Goal: Information Seeking & Learning: Learn about a topic

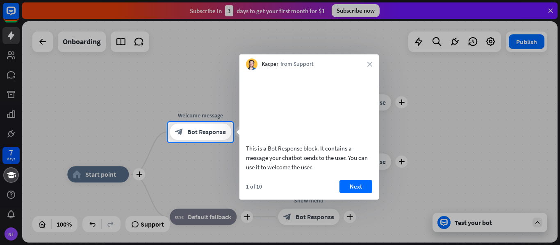
click at [483, 137] on div at bounding box center [396, 132] width 326 height 20
click at [479, 141] on div at bounding box center [396, 132] width 326 height 20
drag, startPoint x: 479, startPoint y: 141, endPoint x: 524, endPoint y: 75, distance: 79.8
click at [479, 141] on div at bounding box center [396, 132] width 326 height 20
click at [551, 11] on div at bounding box center [280, 61] width 560 height 122
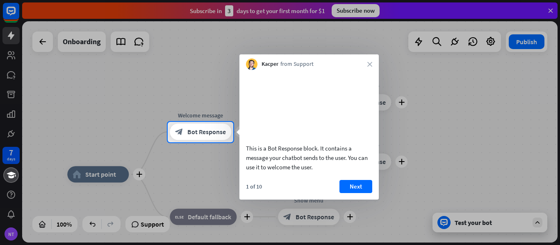
click at [169, 176] on div at bounding box center [280, 194] width 560 height 103
click at [193, 132] on span "Bot Response" at bounding box center [206, 132] width 39 height 8
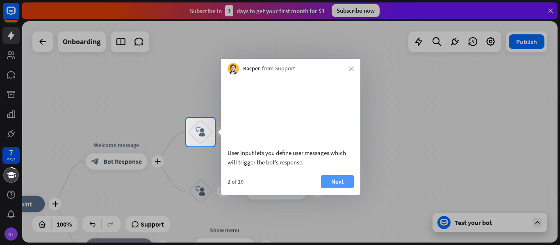
click at [345, 188] on button "Next" at bounding box center [337, 181] width 33 height 13
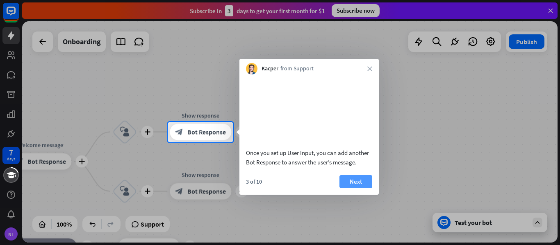
click at [356, 188] on button "Next" at bounding box center [355, 181] width 33 height 13
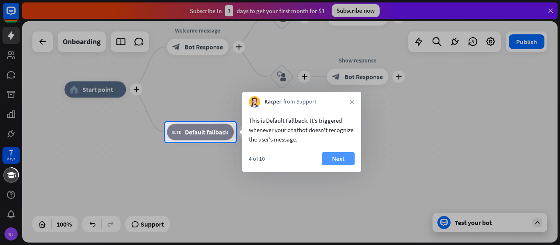
click at [338, 161] on button "Next" at bounding box center [338, 158] width 33 height 13
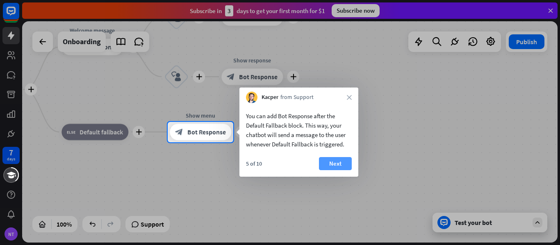
click at [344, 161] on button "Next" at bounding box center [335, 163] width 33 height 13
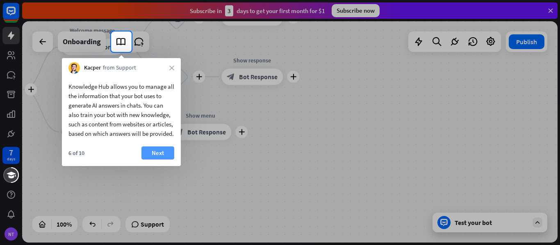
click at [161, 160] on button "Next" at bounding box center [157, 153] width 33 height 13
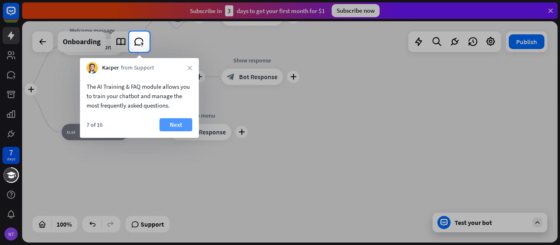
click at [180, 127] on button "Next" at bounding box center [175, 124] width 33 height 13
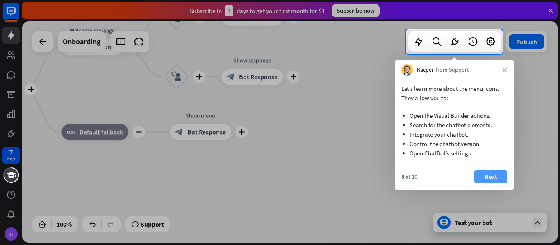
click at [491, 176] on button "Next" at bounding box center [490, 176] width 33 height 13
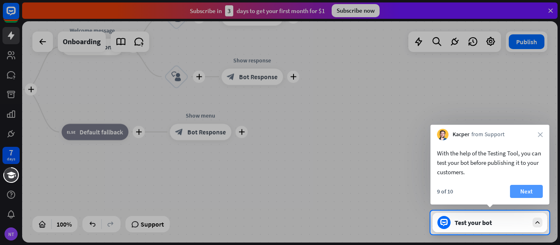
click at [531, 193] on button "Next" at bounding box center [526, 191] width 33 height 13
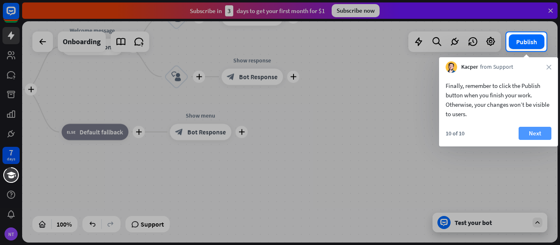
click at [535, 136] on button "Next" at bounding box center [534, 133] width 33 height 13
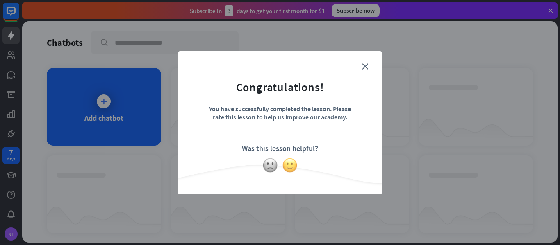
click at [290, 170] on img at bounding box center [290, 166] width 16 height 16
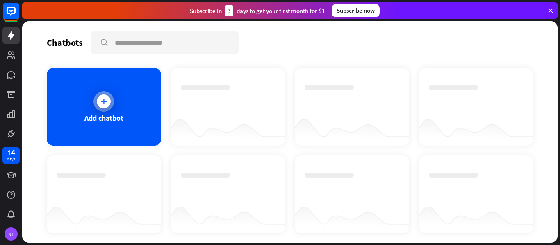
click at [124, 111] on div "Add chatbot" at bounding box center [104, 107] width 114 height 78
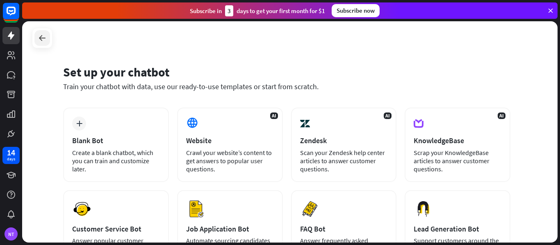
click at [40, 36] on icon at bounding box center [42, 38] width 10 height 10
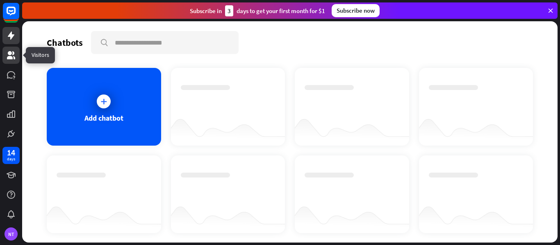
click at [3, 56] on link at bounding box center [10, 55] width 17 height 17
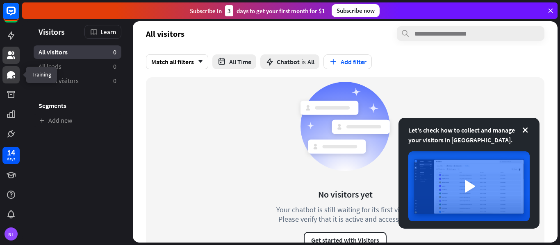
click at [10, 71] on icon at bounding box center [11, 75] width 10 height 10
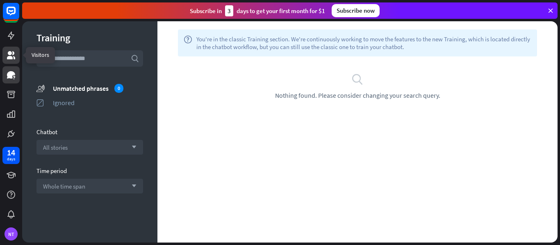
click at [11, 54] on icon at bounding box center [11, 55] width 8 height 8
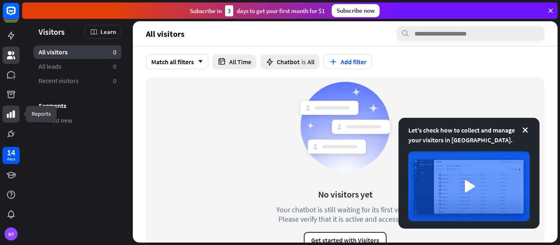
click at [7, 119] on link at bounding box center [10, 114] width 17 height 17
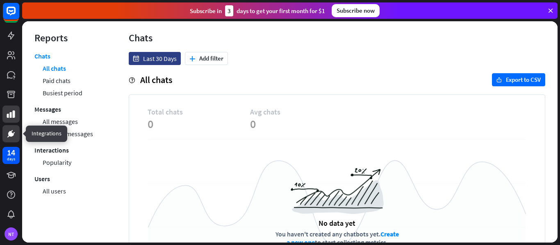
click at [9, 136] on icon at bounding box center [8, 137] width 2 height 2
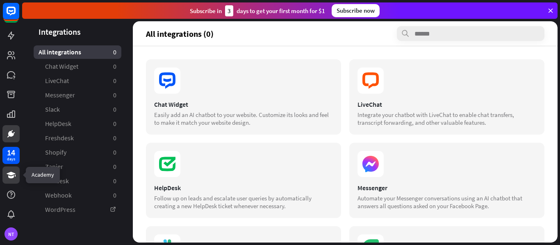
click at [7, 177] on icon at bounding box center [11, 175] width 10 height 10
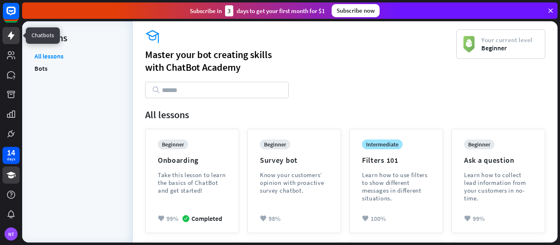
click at [7, 36] on icon at bounding box center [11, 36] width 10 height 10
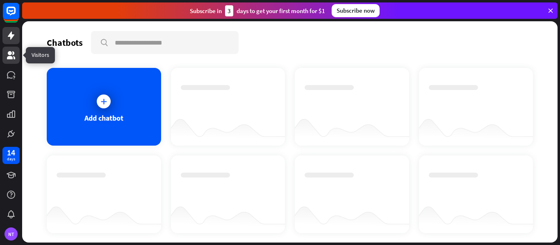
click at [7, 56] on icon at bounding box center [11, 55] width 10 height 10
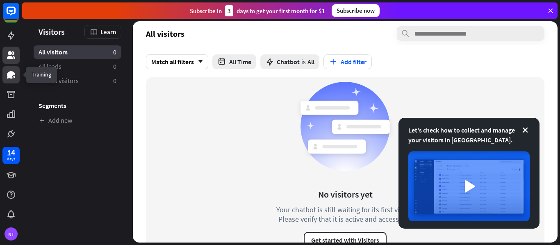
click at [16, 75] on link at bounding box center [10, 74] width 17 height 17
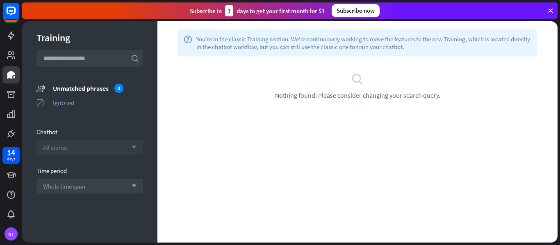
click at [102, 148] on div "All stories arrow_down" at bounding box center [89, 147] width 107 height 15
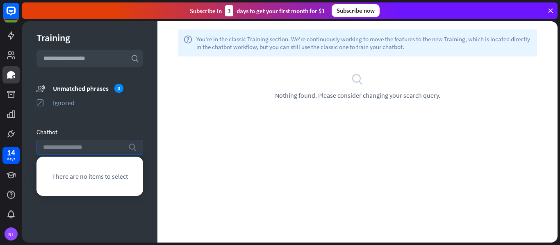
click at [102, 148] on input "search" at bounding box center [83, 148] width 81 height 14
click at [9, 77] on icon at bounding box center [11, 74] width 8 height 7
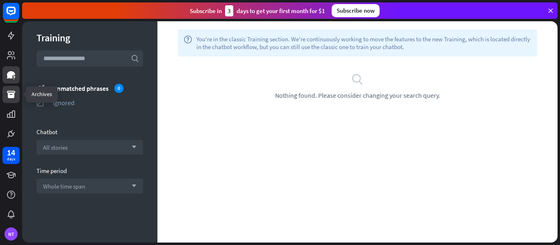
click at [9, 97] on icon at bounding box center [11, 94] width 8 height 7
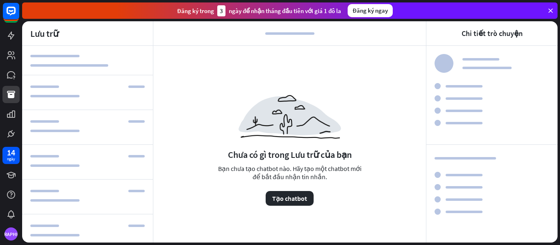
click at [378, 48] on div "Chưa có gì trong Lưu trữ của bạn Bạn chưa tạo chatbot nào. Hãy tạo một chatbot …" at bounding box center [289, 145] width 272 height 199
click at [13, 32] on icon at bounding box center [11, 36] width 10 height 10
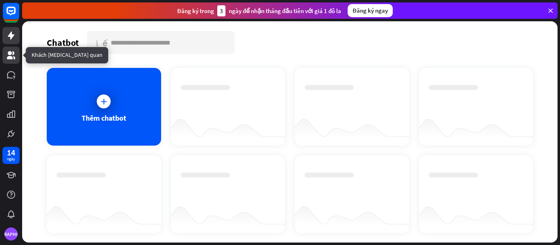
click at [7, 57] on icon at bounding box center [11, 55] width 10 height 10
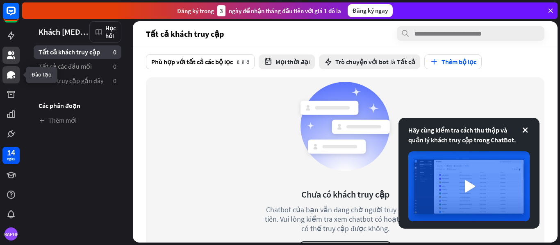
click at [14, 75] on icon at bounding box center [11, 75] width 10 height 10
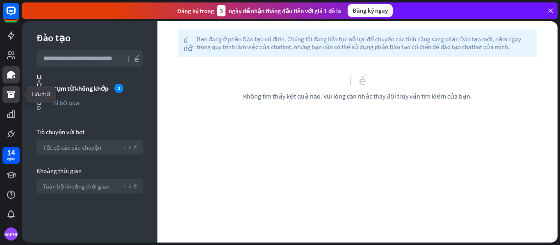
click at [7, 96] on icon at bounding box center [11, 95] width 10 height 10
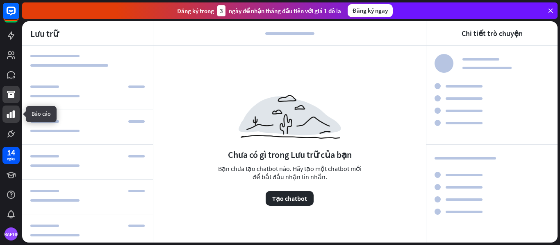
click at [9, 118] on icon at bounding box center [11, 114] width 10 height 10
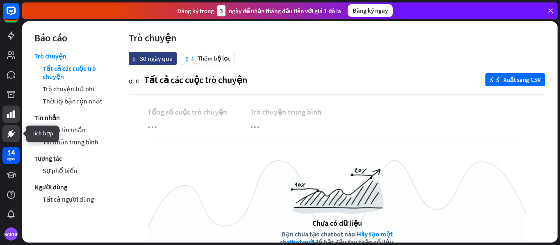
click at [9, 138] on icon at bounding box center [11, 134] width 10 height 10
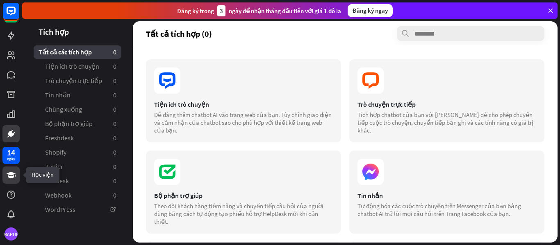
click at [9, 175] on icon at bounding box center [11, 175] width 10 height 10
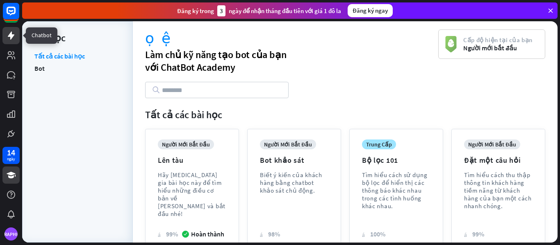
click at [10, 36] on icon at bounding box center [11, 36] width 7 height 8
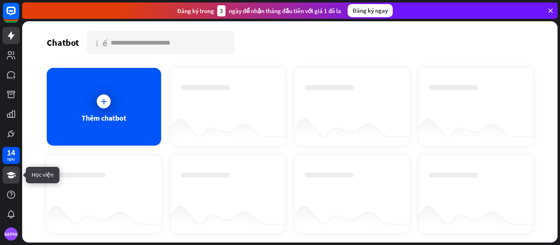
click at [7, 178] on icon at bounding box center [11, 175] width 10 height 10
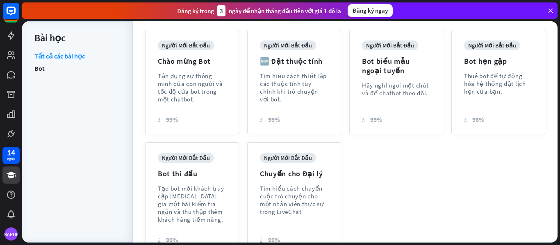
scroll to position [240, 0]
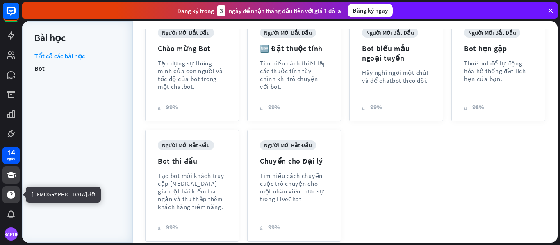
click at [12, 193] on icon at bounding box center [11, 195] width 8 height 8
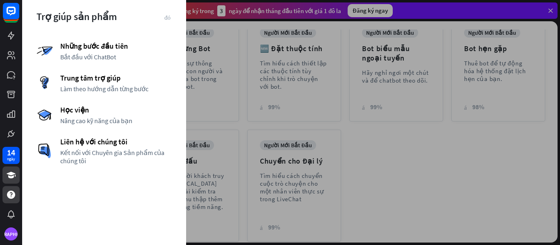
click at [226, 91] on div at bounding box center [290, 122] width 537 height 245
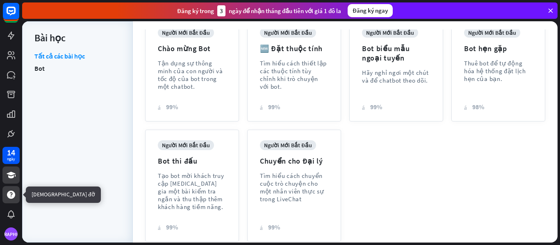
click at [9, 200] on div at bounding box center [10, 194] width 17 height 17
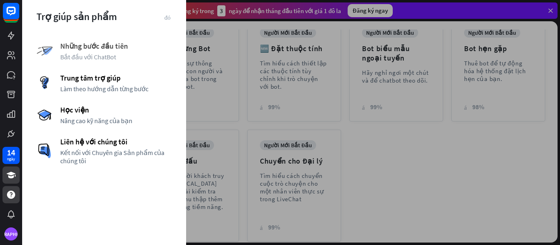
click at [86, 54] on font "Bắt đầu với ChatBot" at bounding box center [88, 57] width 56 height 8
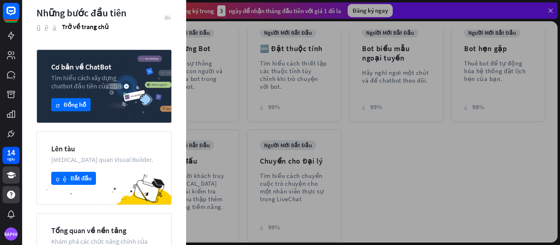
scroll to position [0, 0]
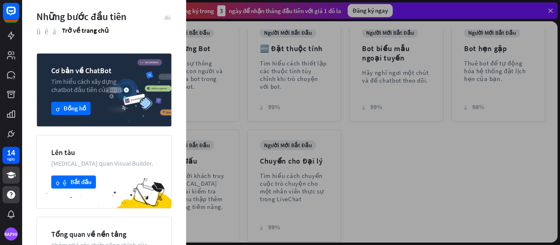
click at [309, 83] on div at bounding box center [290, 122] width 537 height 245
